Goal: Information Seeking & Learning: Learn about a topic

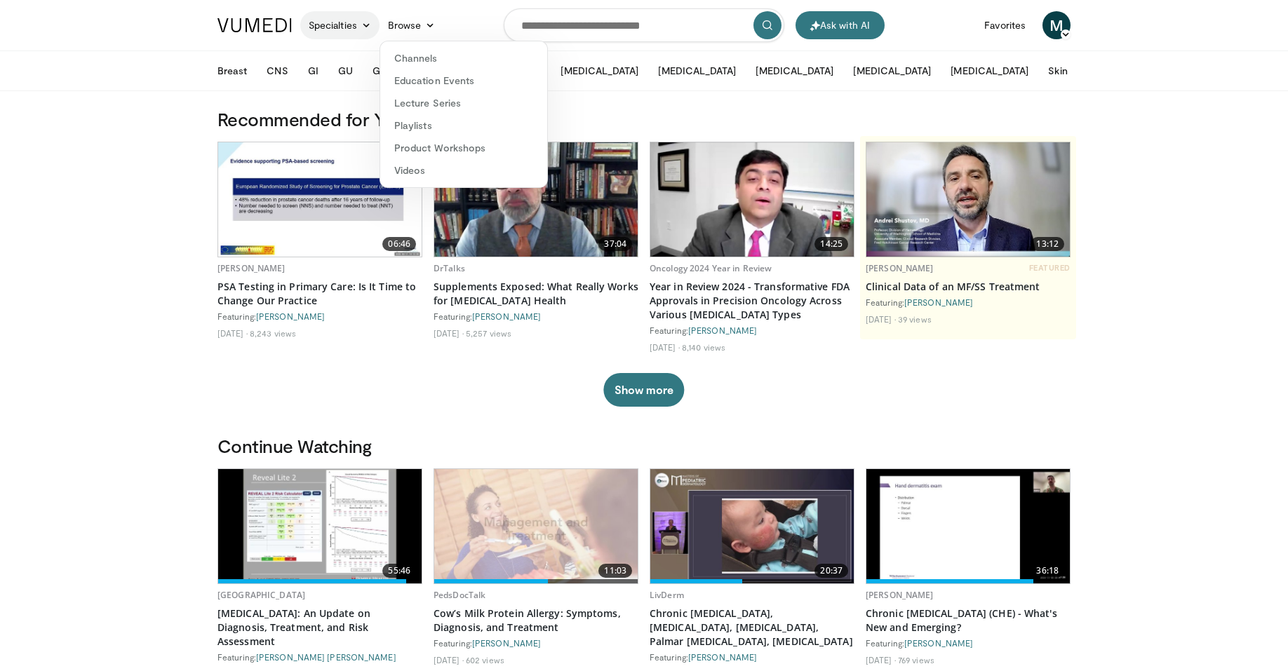
click at [345, 26] on link "Specialties" at bounding box center [339, 25] width 79 height 28
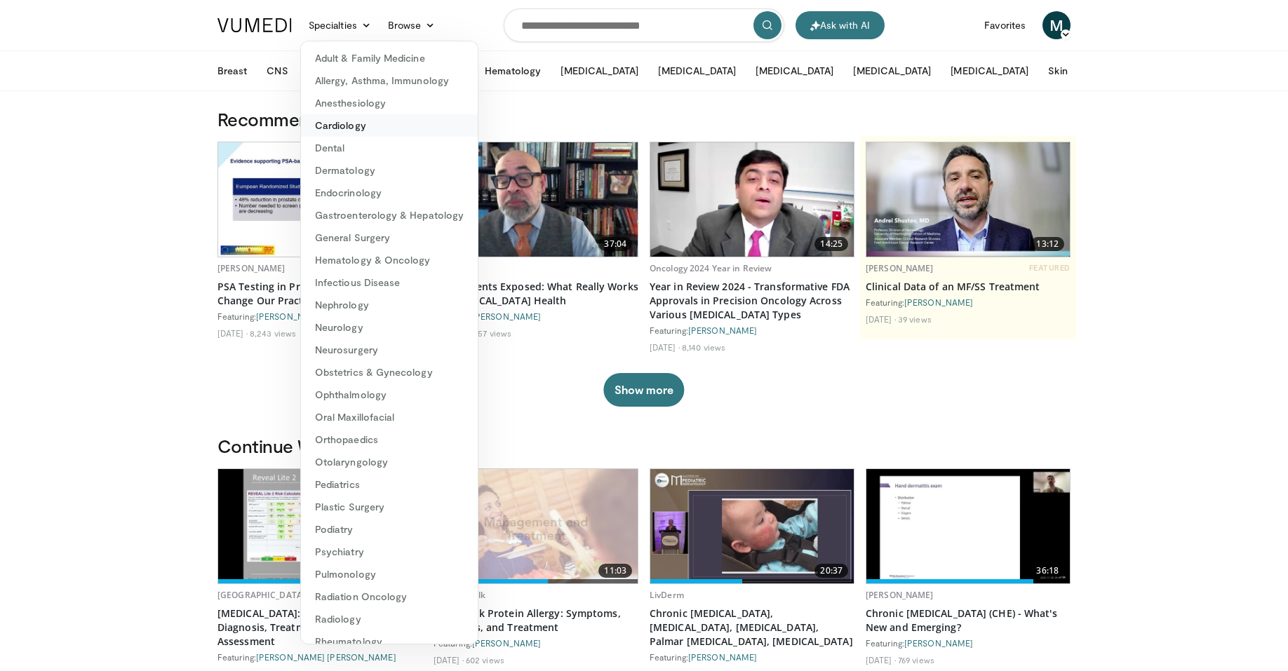
click at [360, 128] on link "Cardiology" at bounding box center [389, 125] width 177 height 22
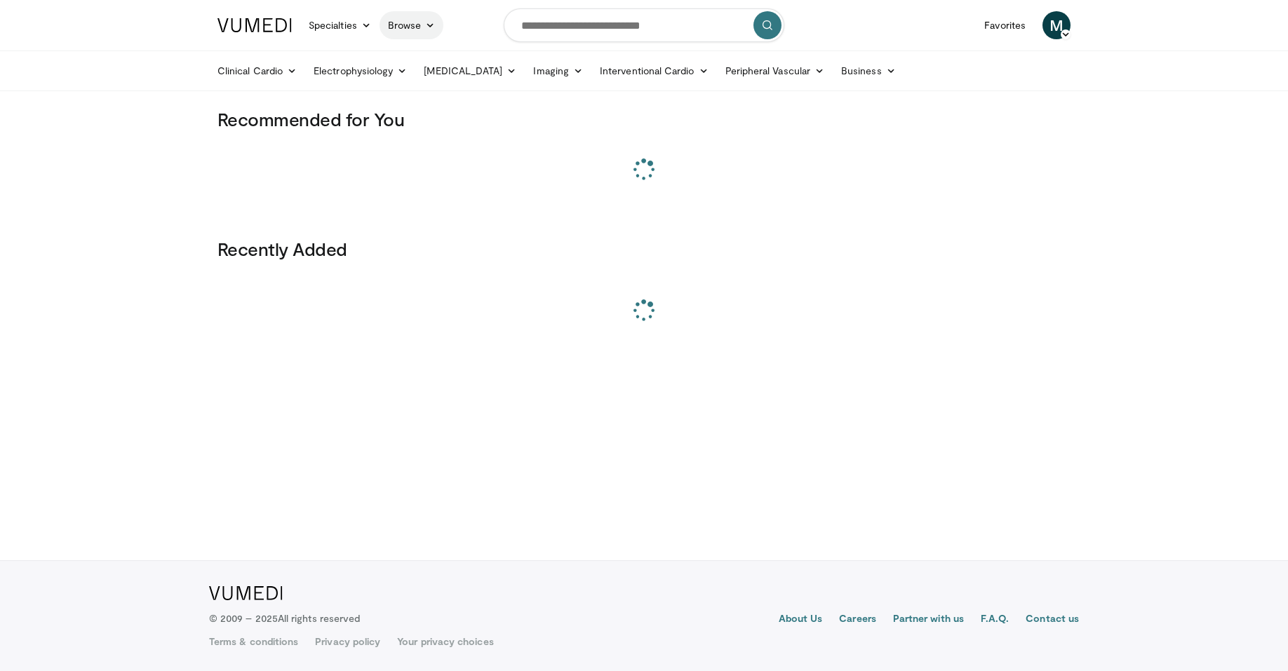
click at [417, 27] on link "Browse" at bounding box center [411, 25] width 65 height 28
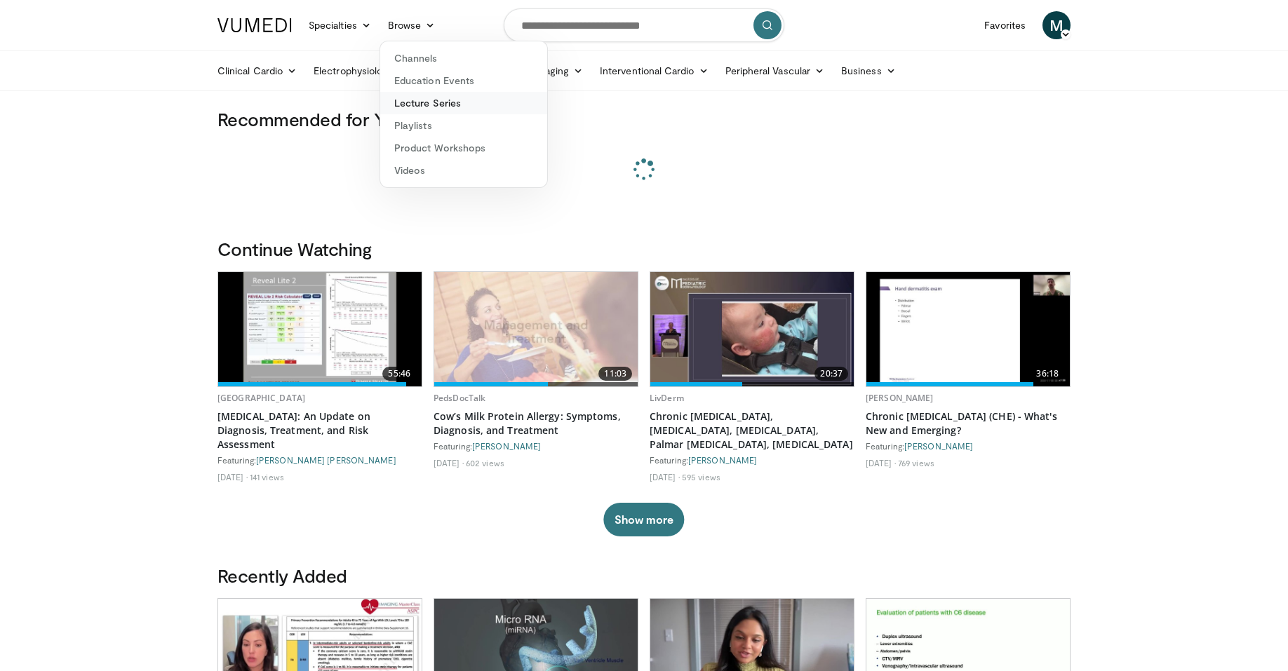
click at [427, 108] on link "Lecture Series" at bounding box center [463, 103] width 167 height 22
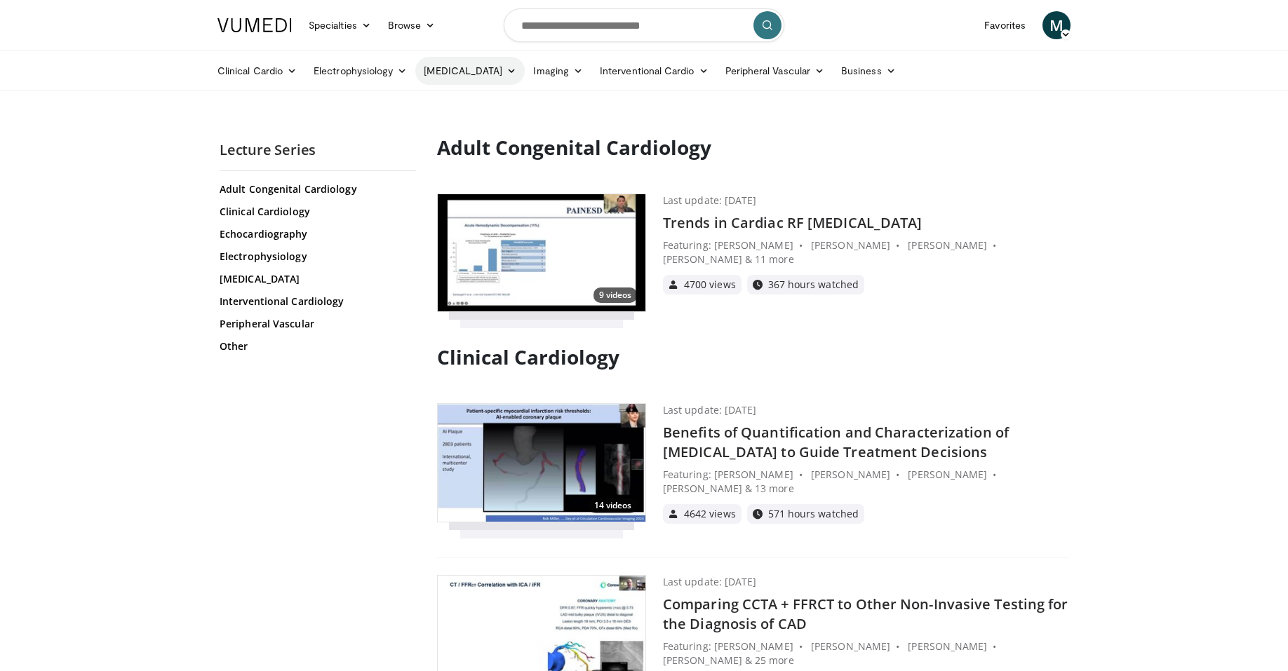
click at [506, 73] on icon at bounding box center [511, 71] width 10 height 10
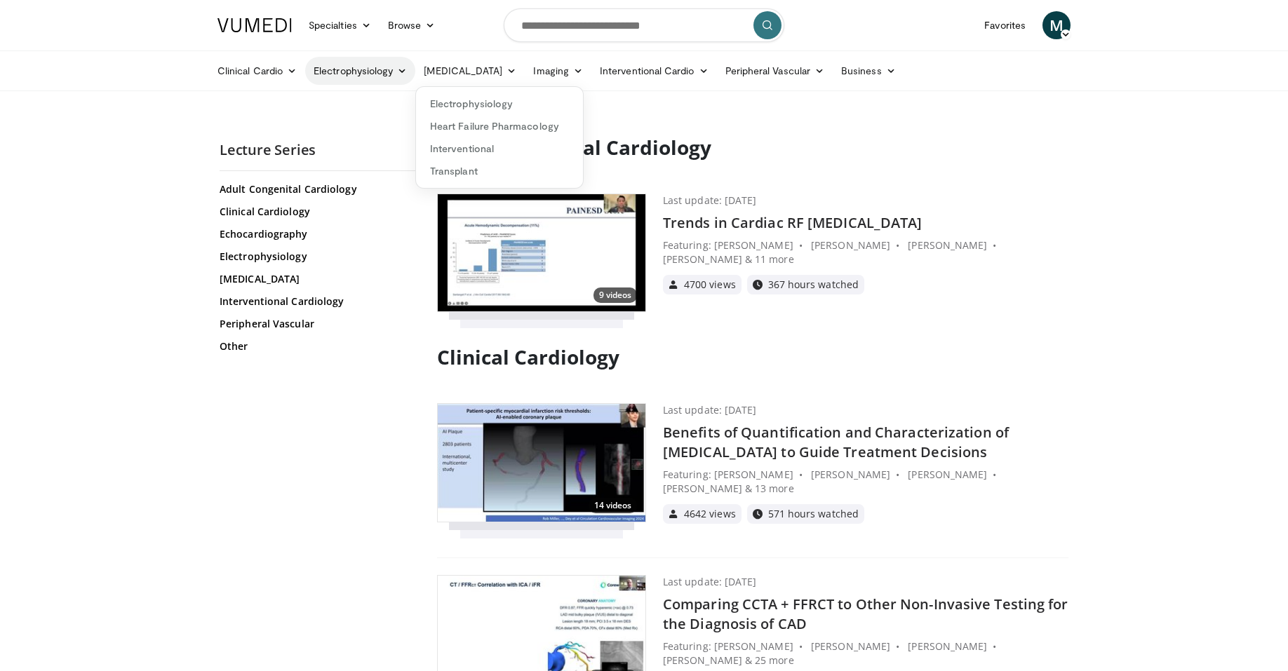
click at [403, 78] on link "Electrophysiology" at bounding box center [360, 71] width 110 height 28
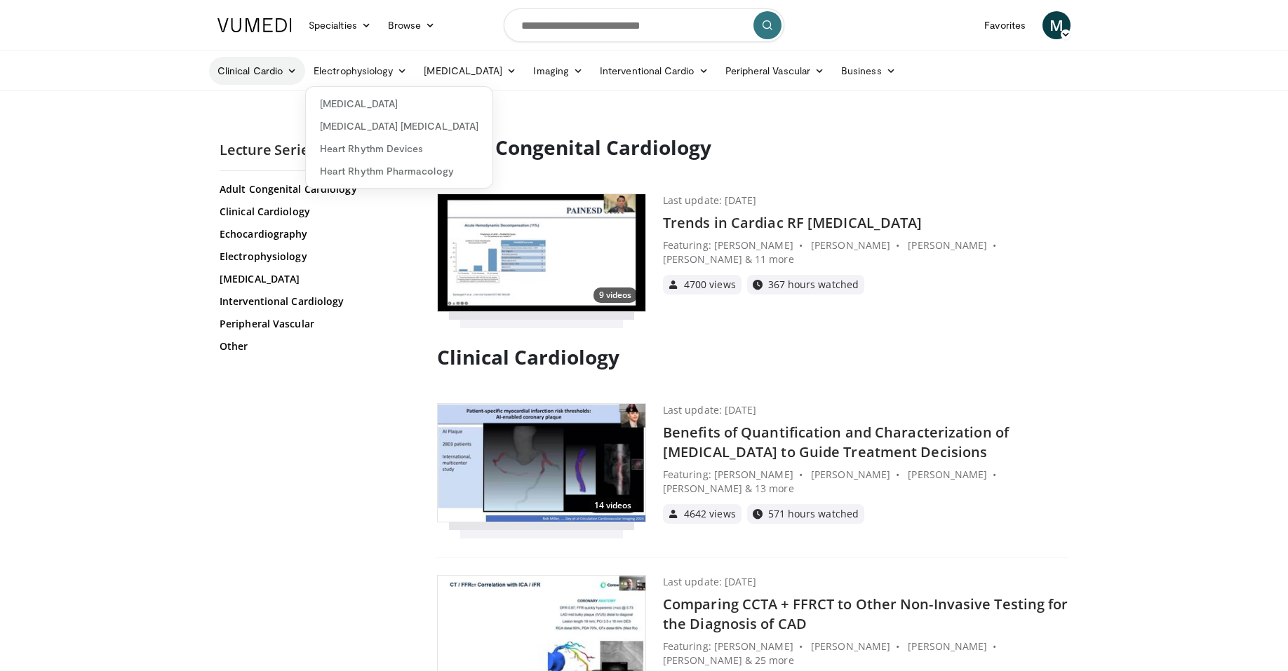
click at [273, 72] on link "Clinical Cardio" at bounding box center [257, 71] width 96 height 28
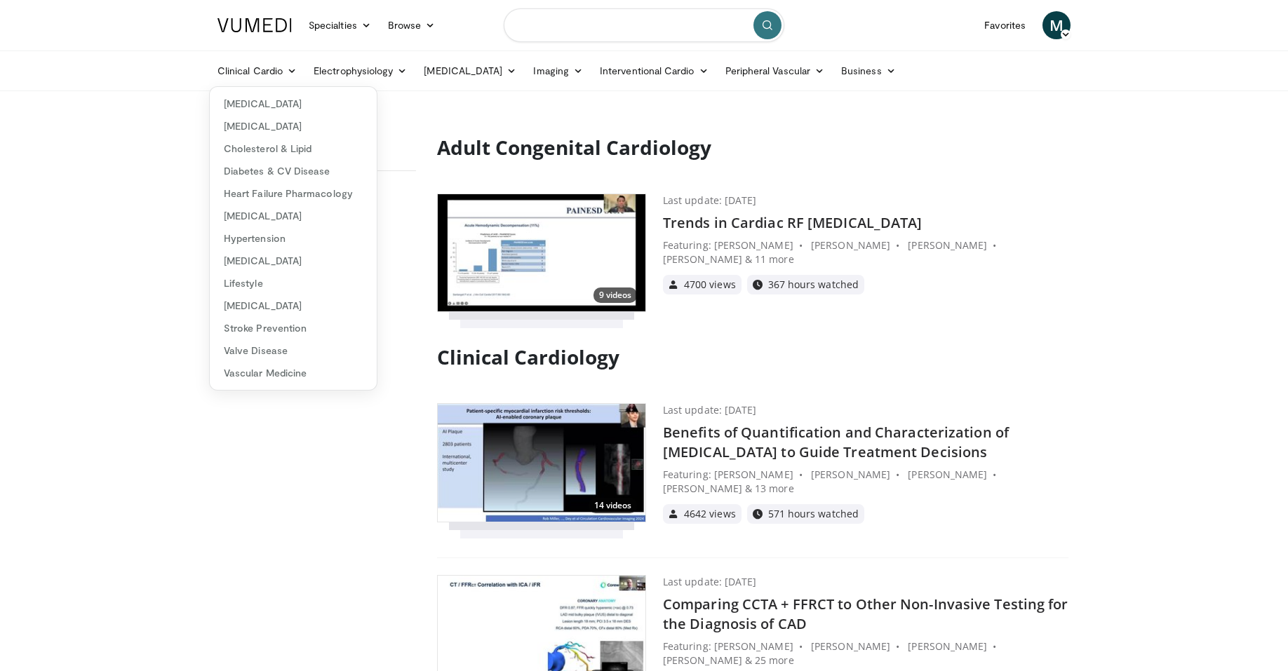
click at [575, 24] on input "Search topics, interventions" at bounding box center [644, 25] width 281 height 34
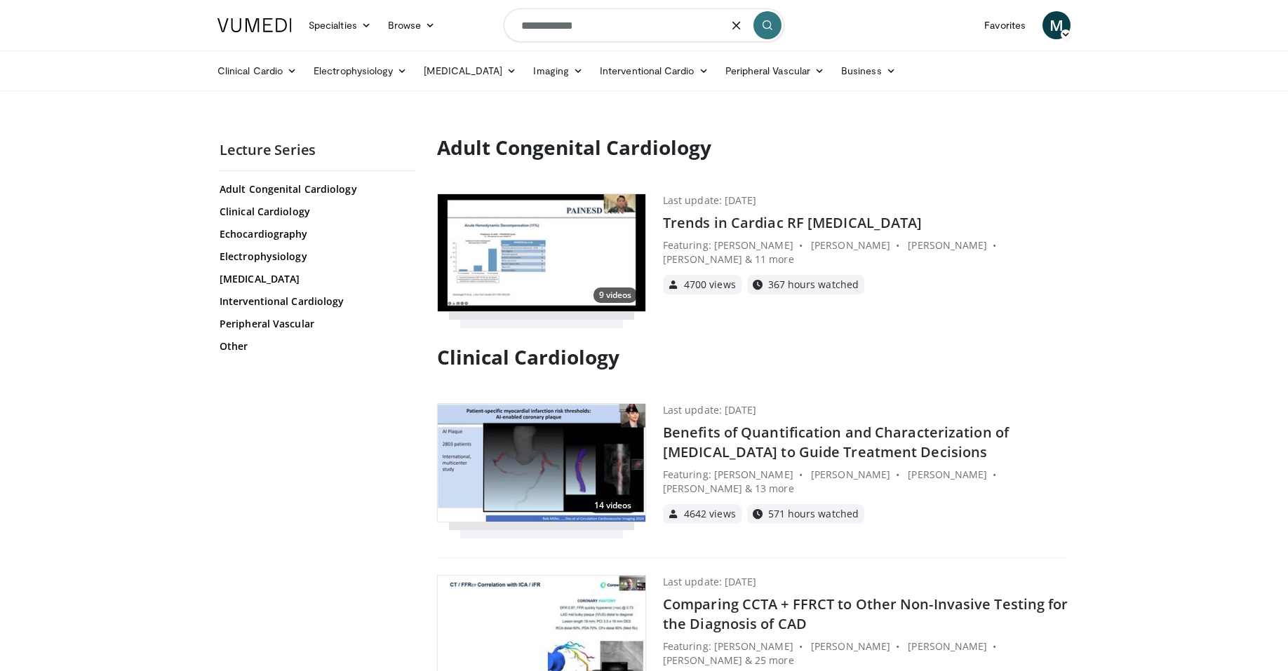
type input "**********"
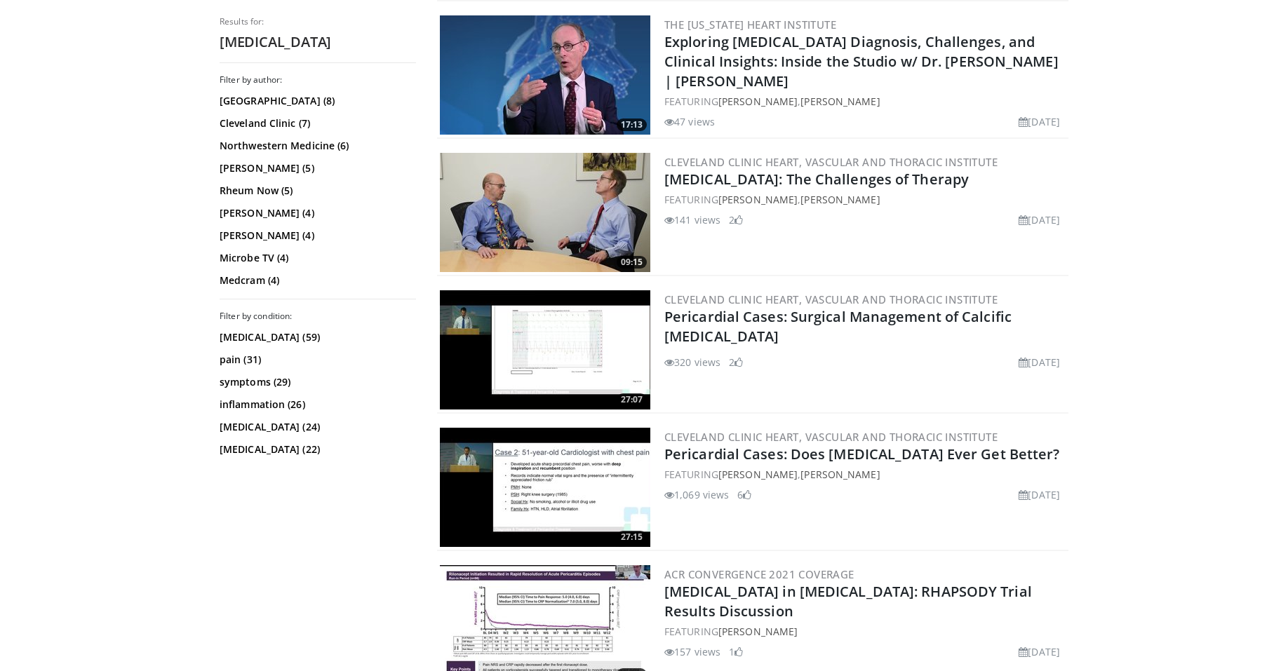
scroll to position [994, 0]
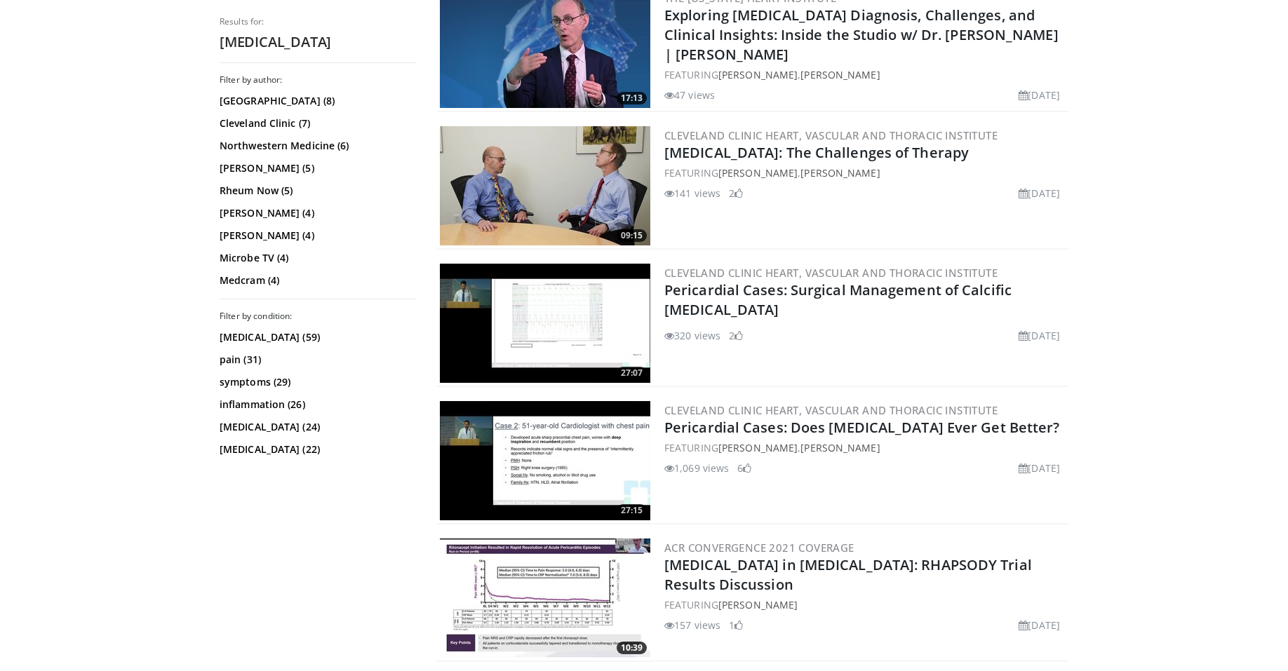
click at [239, 344] on div "pericarditis (59) pain (31) symptoms (29) inflammation (26) hypertension (24) m…" at bounding box center [318, 393] width 196 height 126
click at [241, 339] on link "pericarditis (59)" at bounding box center [316, 337] width 193 height 14
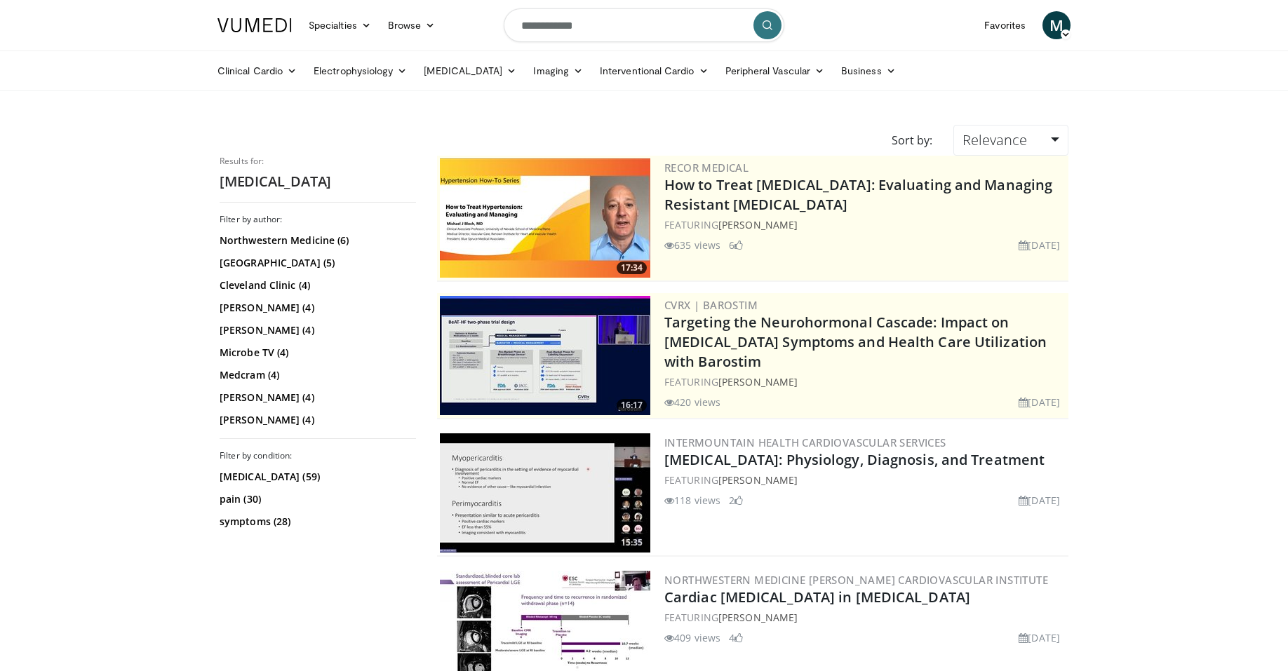
click at [1069, 138] on div "Relevance Relevance Thumbs Up Comments Views Newest Oldest" at bounding box center [1011, 140] width 136 height 31
click at [1054, 138] on link "Relevance" at bounding box center [1010, 140] width 115 height 31
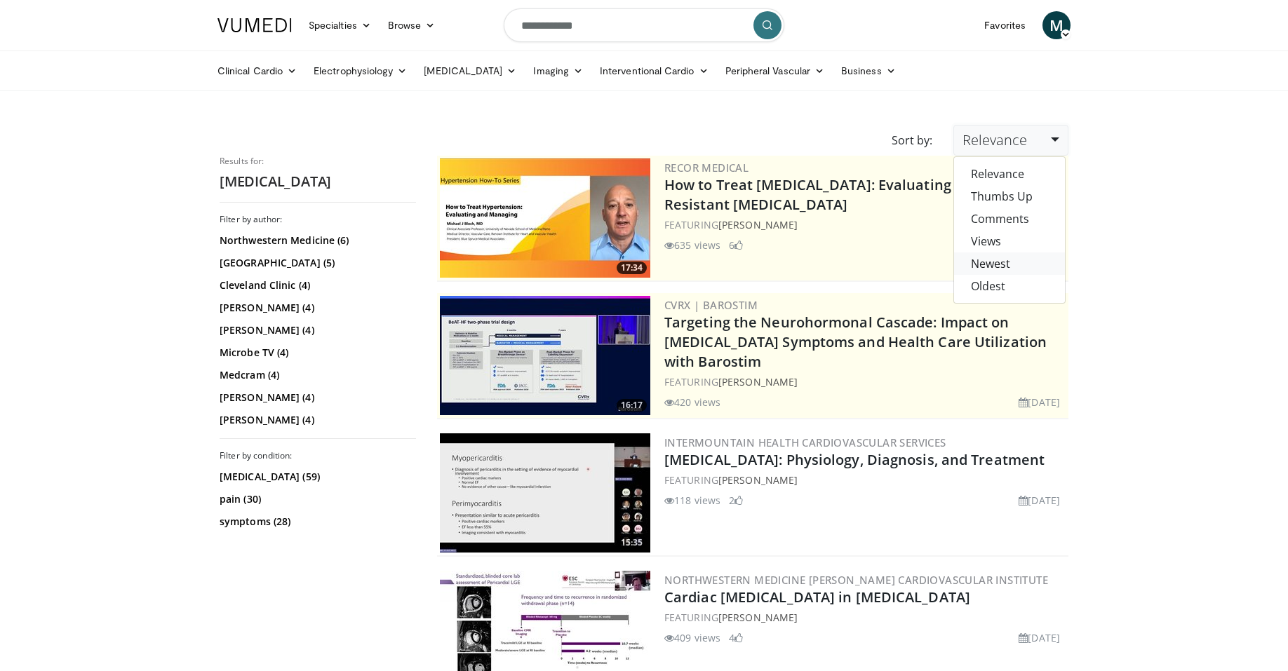
click at [1011, 266] on link "Newest" at bounding box center [1009, 263] width 111 height 22
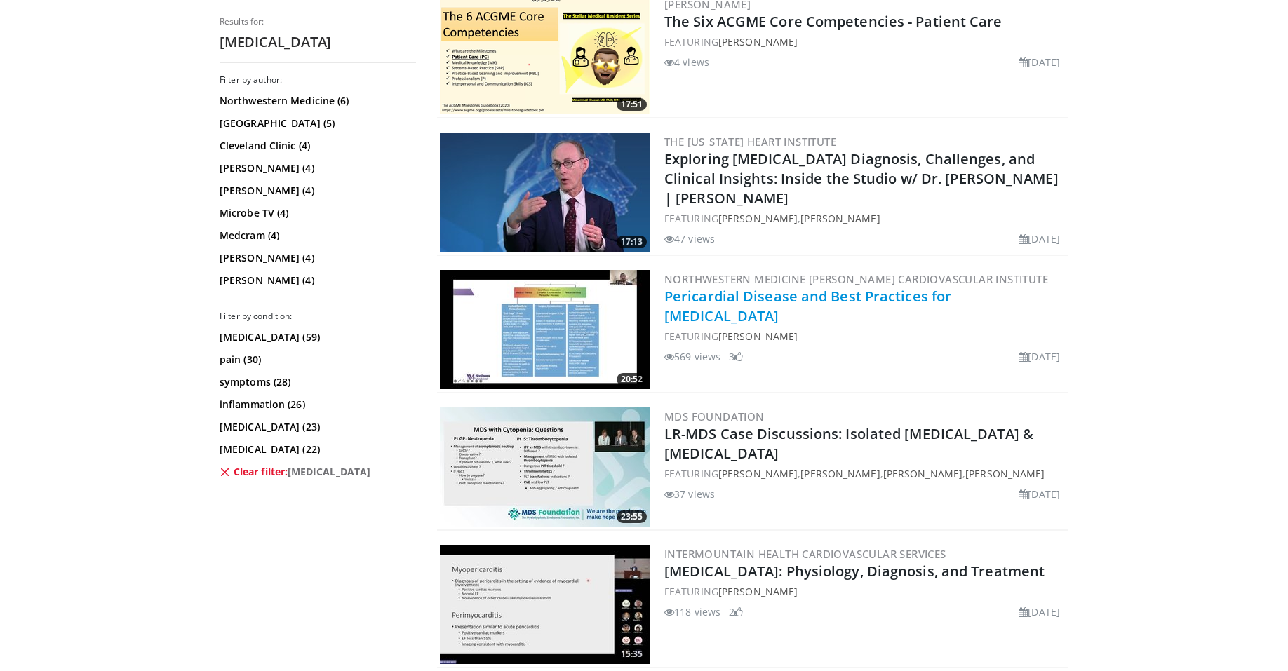
scroll to position [1419, 0]
